Goal: Find specific page/section: Find specific page/section

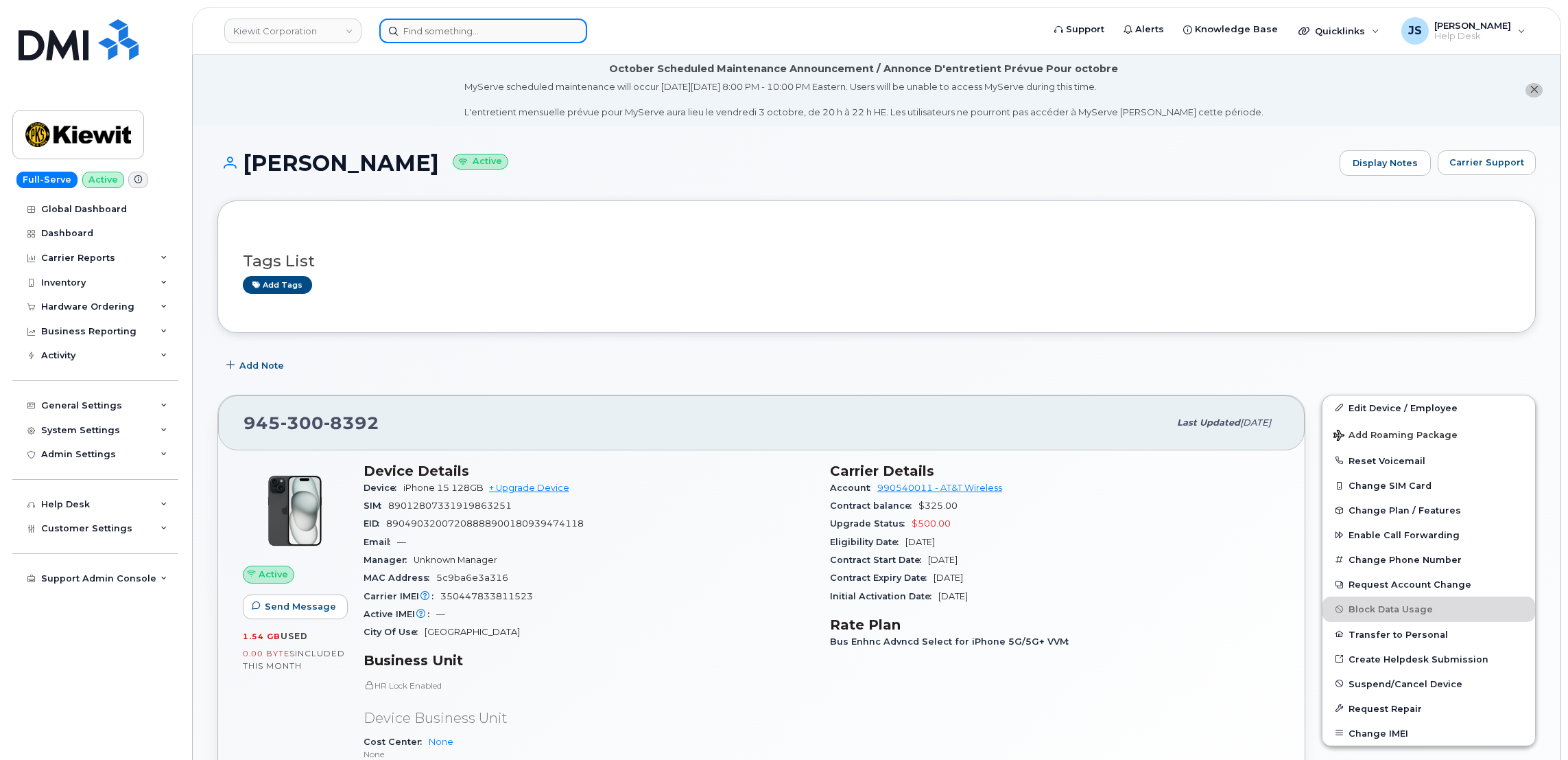
click at [514, 25] on input at bounding box center [483, 30] width 208 height 25
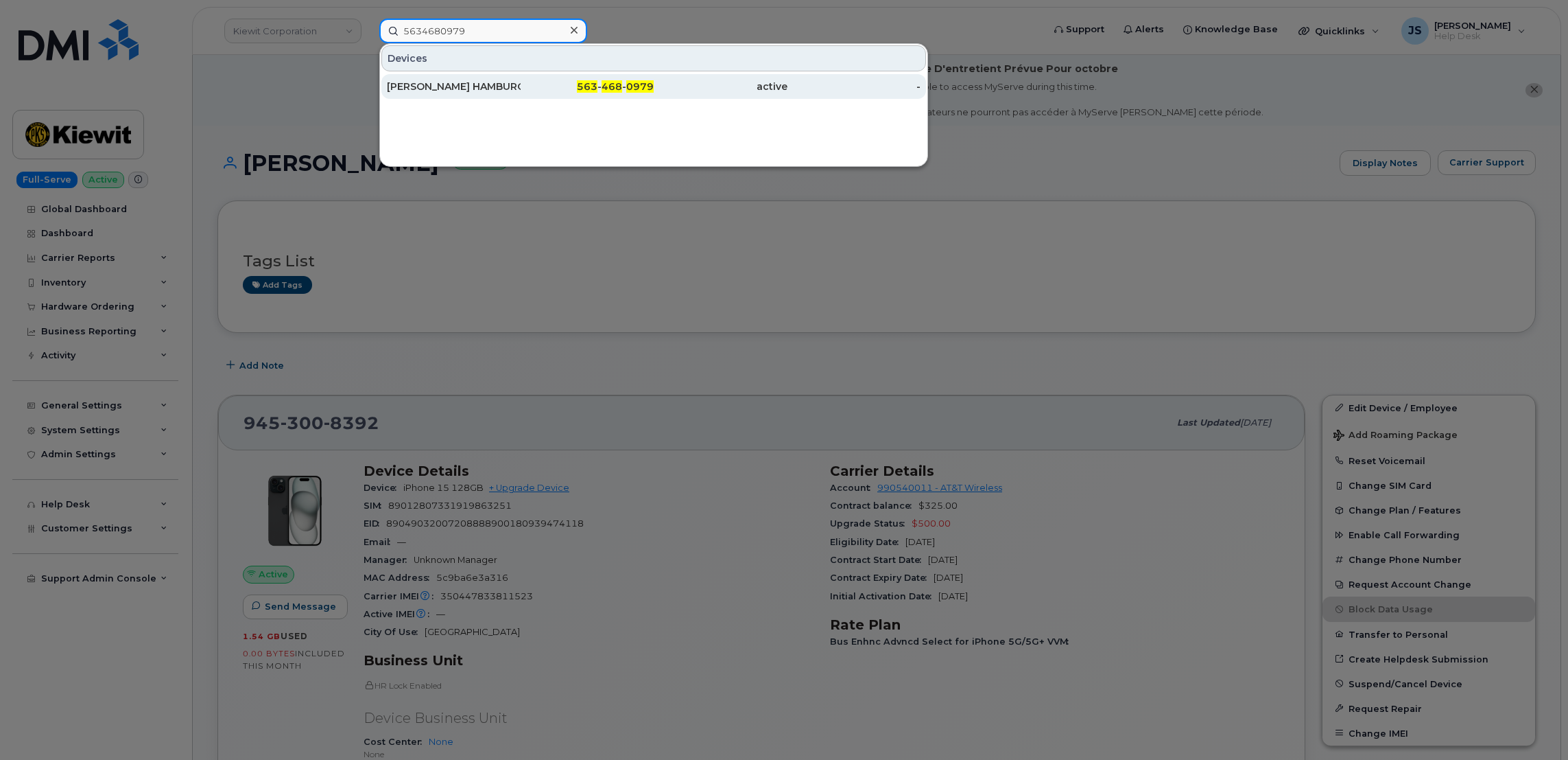
type input "5634680979"
click at [479, 90] on div "[PERSON_NAME] HAMBURG" at bounding box center [453, 86] width 134 height 14
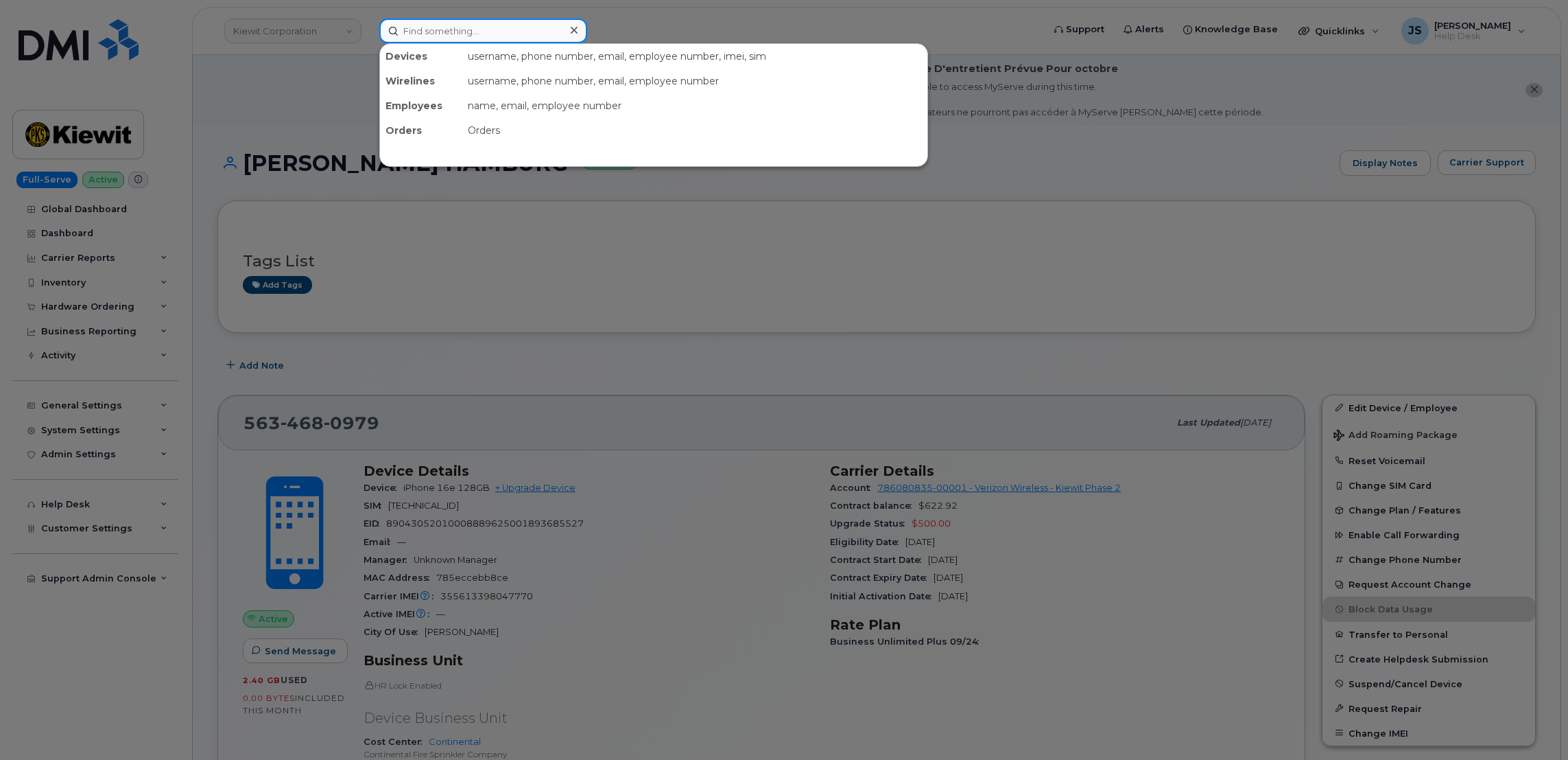
paste input "563-594-8448"
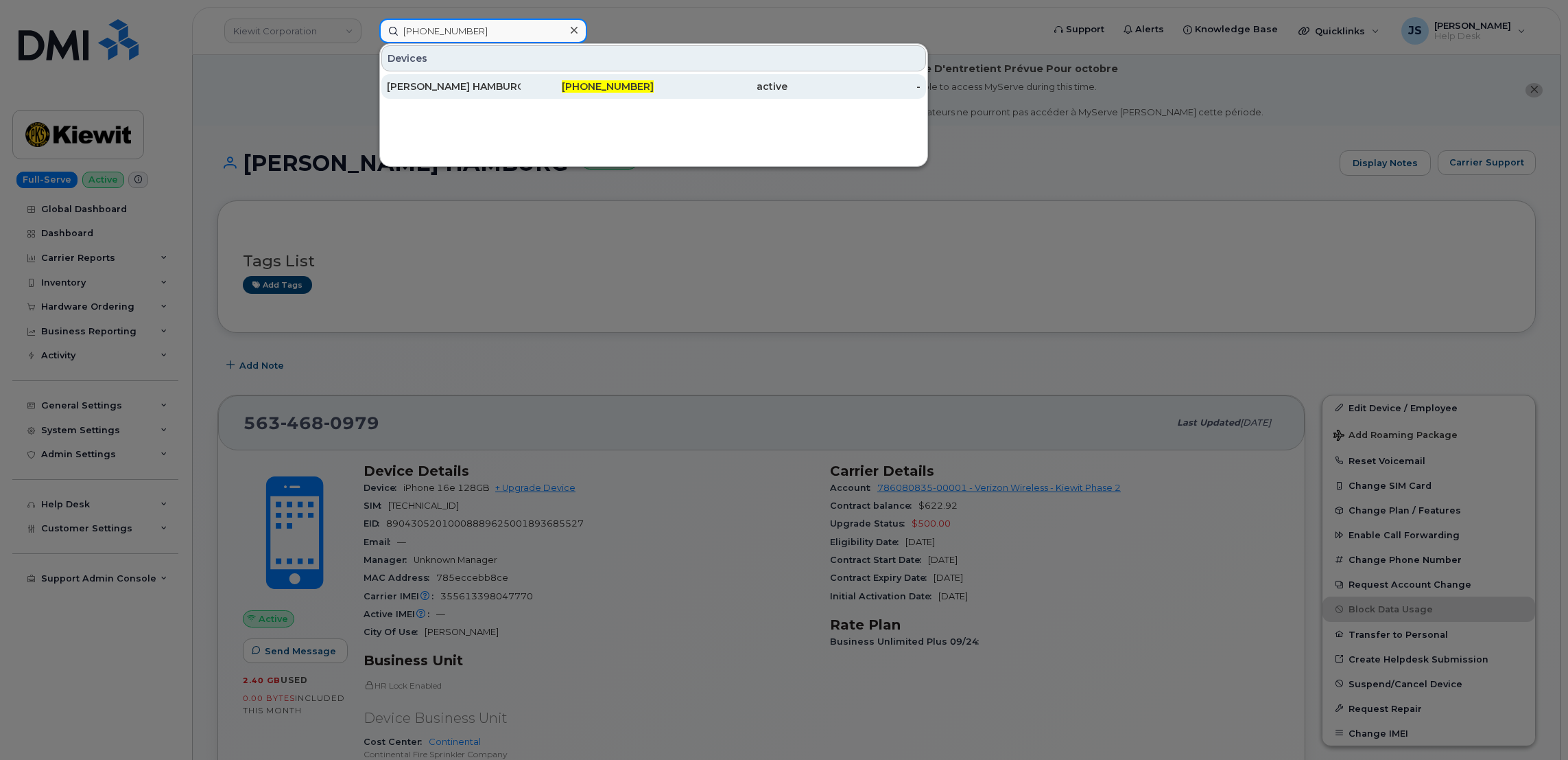
type input "563-594-8448"
click at [447, 76] on div "[PERSON_NAME] HAMBURG" at bounding box center [453, 86] width 134 height 25
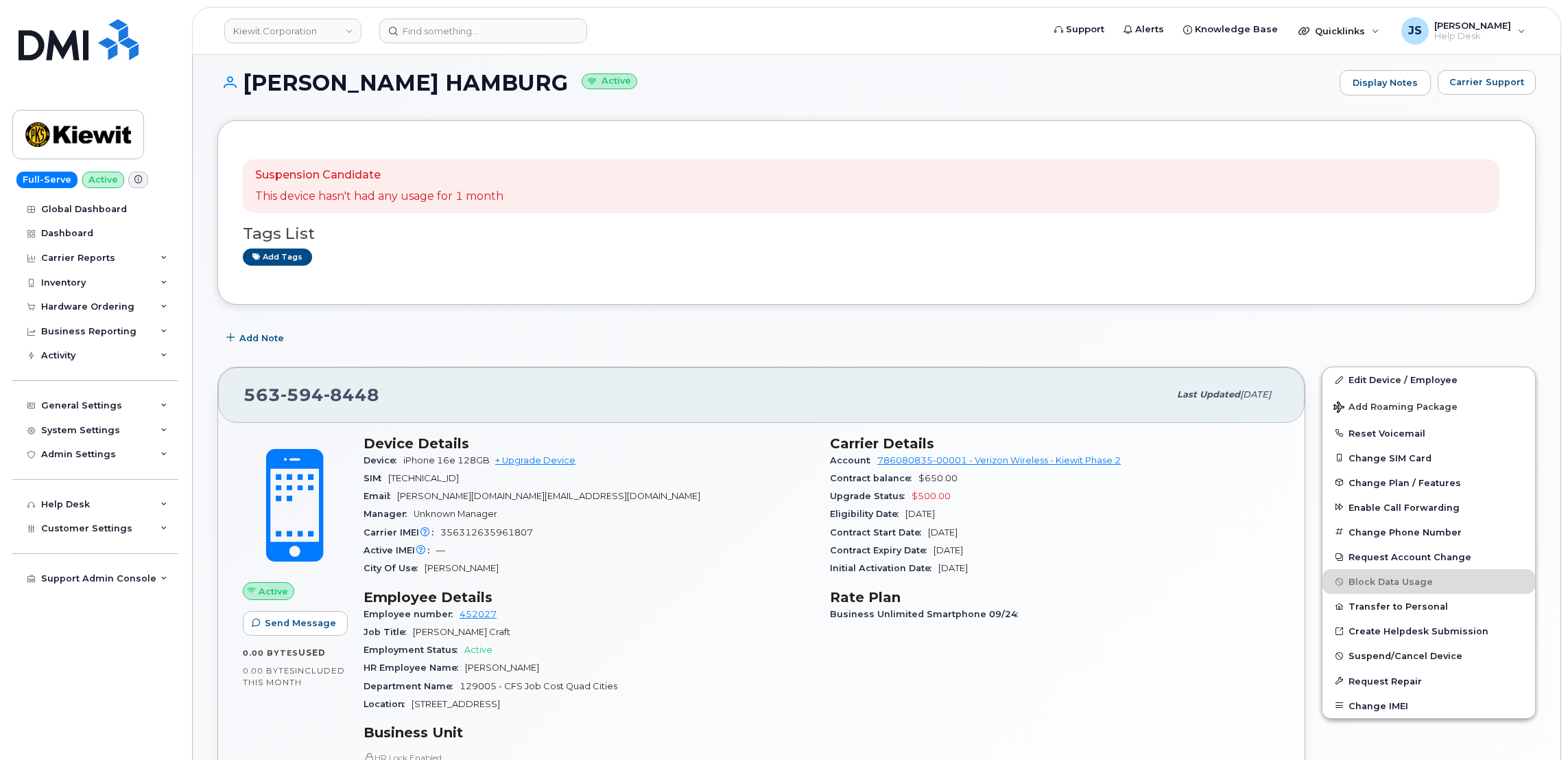
scroll to position [206, 0]
